Goal: Complete application form

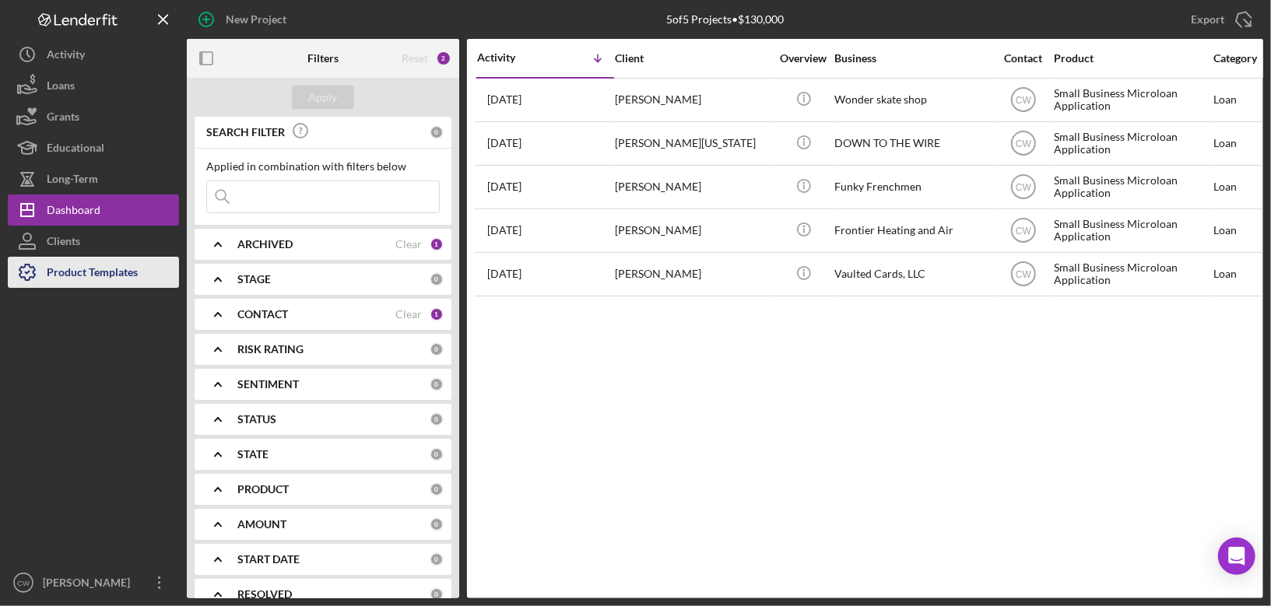
click at [47, 271] on div "Product Templates" at bounding box center [92, 274] width 91 height 35
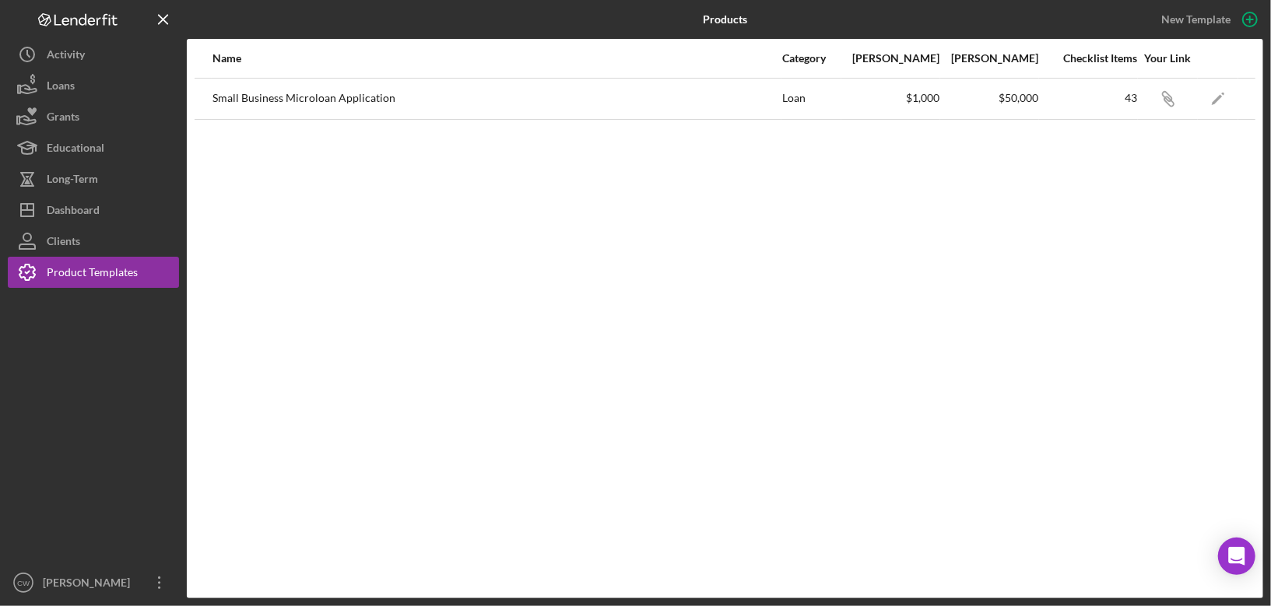
click at [514, 87] on div "Small Business Microloan Application" at bounding box center [496, 98] width 568 height 39
click at [1167, 99] on icon "button" at bounding box center [1166, 96] width 9 height 9
